Goal: Information Seeking & Learning: Learn about a topic

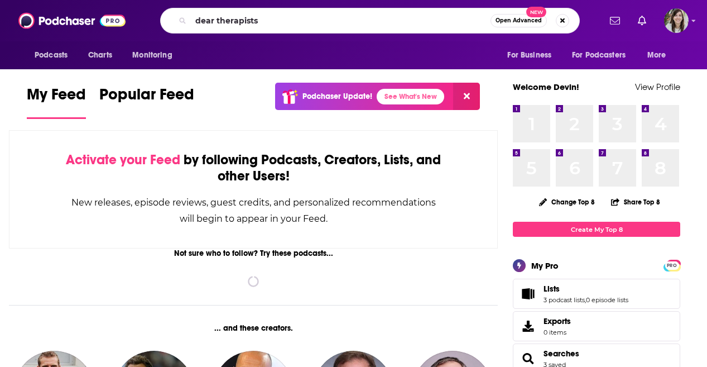
type input "dear therapists"
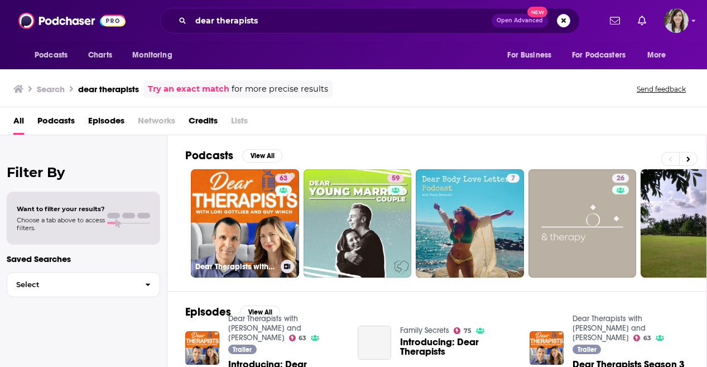
click at [251, 246] on link "63 Dear Therapists with [PERSON_NAME] and [PERSON_NAME]" at bounding box center [245, 223] width 108 height 108
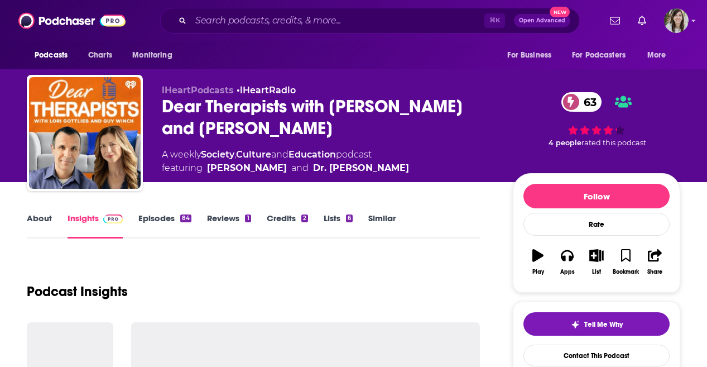
click at [42, 213] on link "About" at bounding box center [39, 226] width 25 height 26
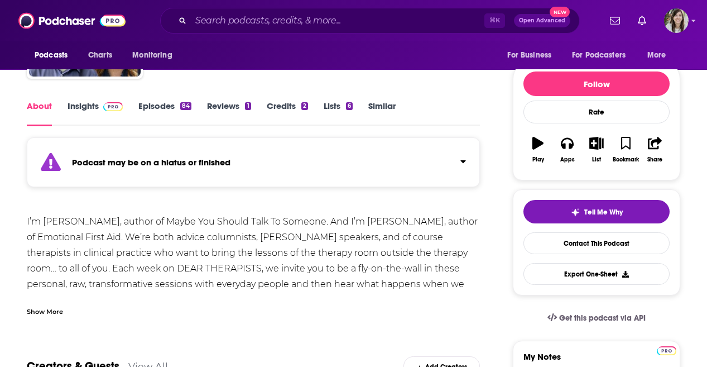
scroll to position [115, 0]
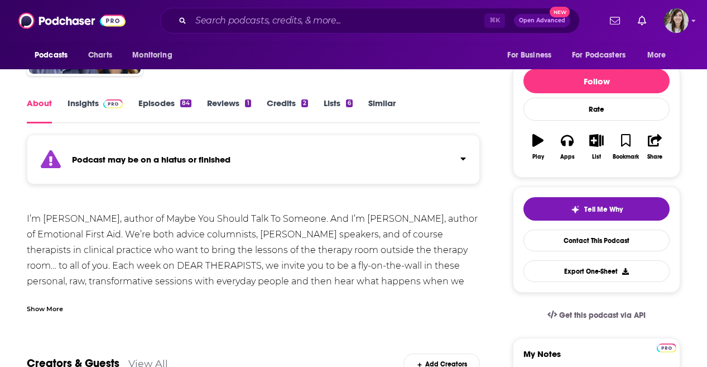
click at [86, 108] on link "Insights" at bounding box center [95, 111] width 55 height 26
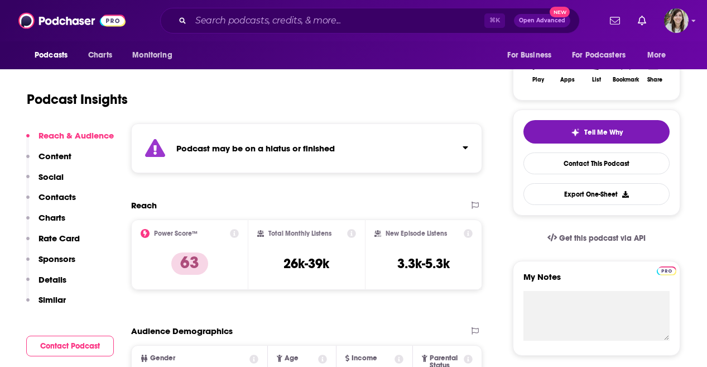
scroll to position [219, 0]
